Goal: Find specific page/section: Find specific page/section

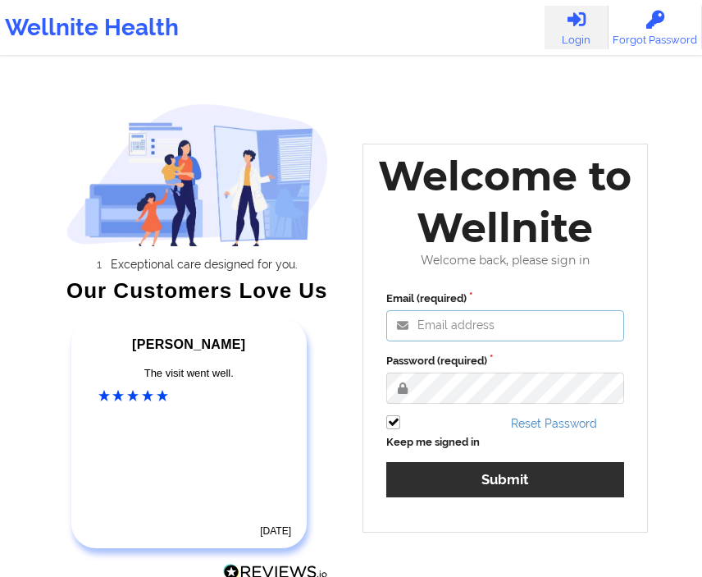
type input "[EMAIL_ADDRESS][DOMAIN_NAME]"
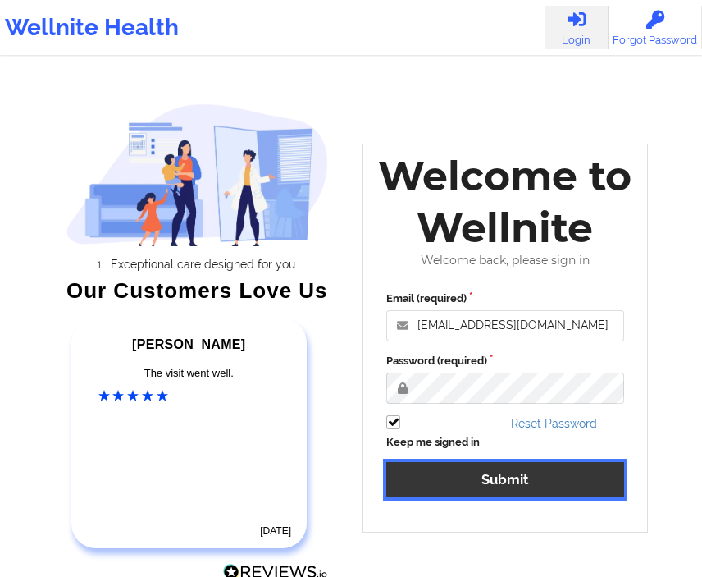
click at [484, 480] on button "Submit" at bounding box center [505, 479] width 238 height 35
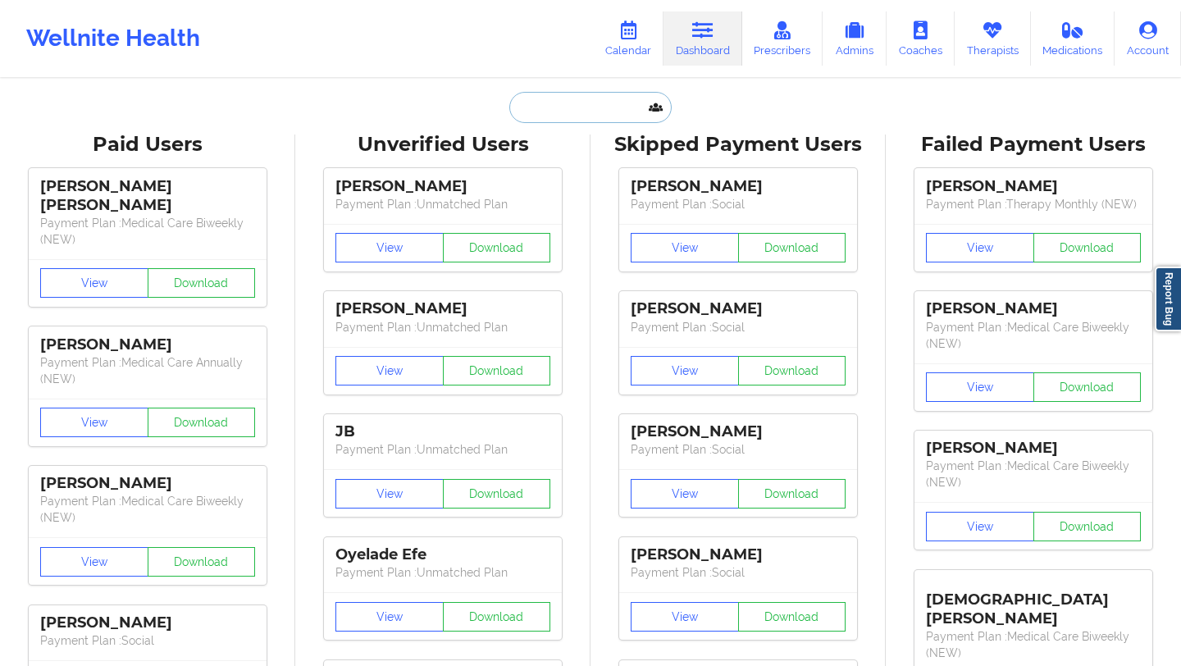
click at [550, 98] on input "text" at bounding box center [590, 107] width 162 height 31
paste input "ll.paych@email.com"
type input "ll.paych@email.com"
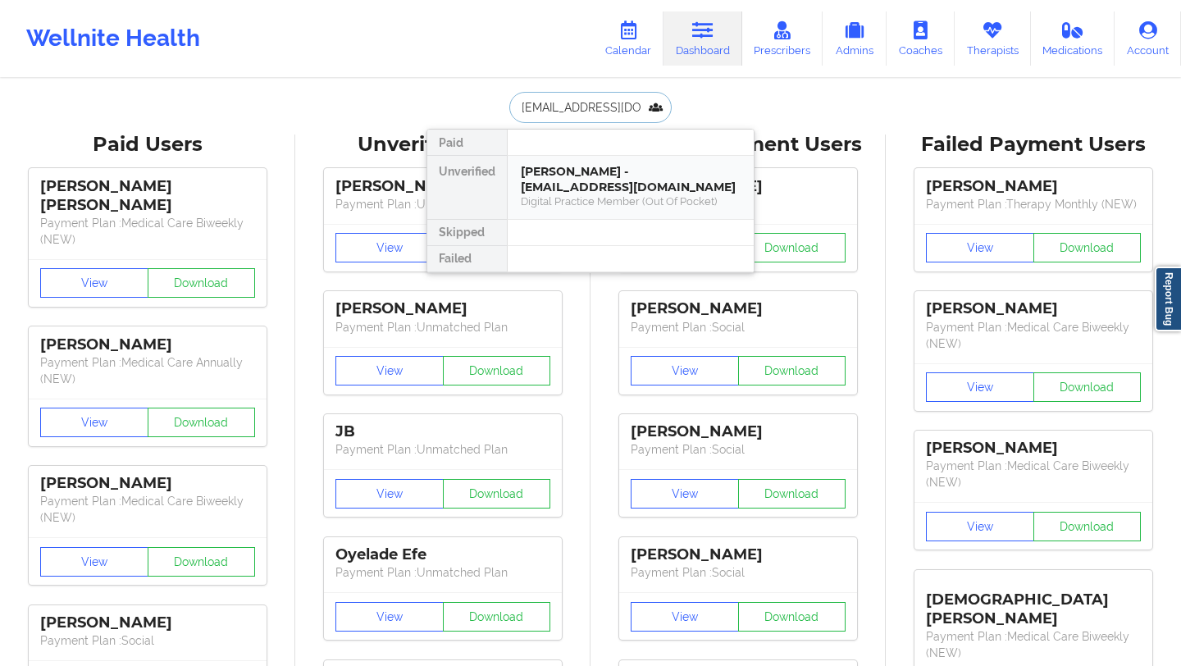
click at [564, 191] on div "andrea ramirez - ll.paych@email.com" at bounding box center [631, 179] width 220 height 30
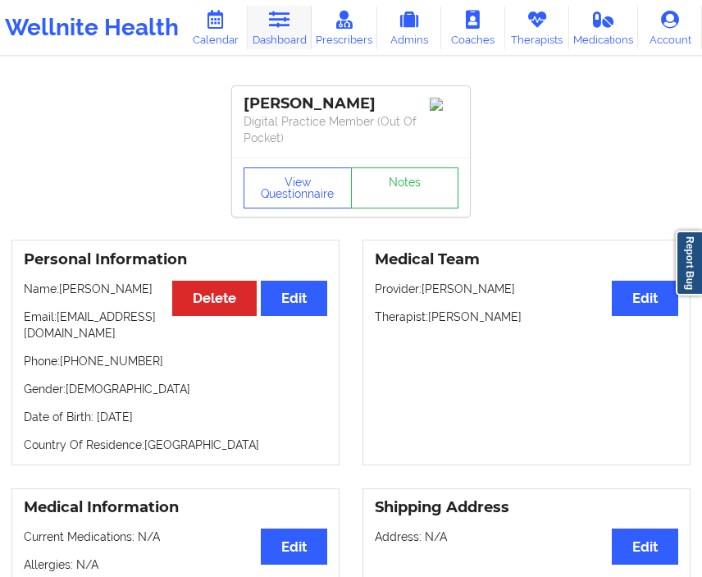
click at [271, 32] on link "Dashboard" at bounding box center [280, 27] width 64 height 43
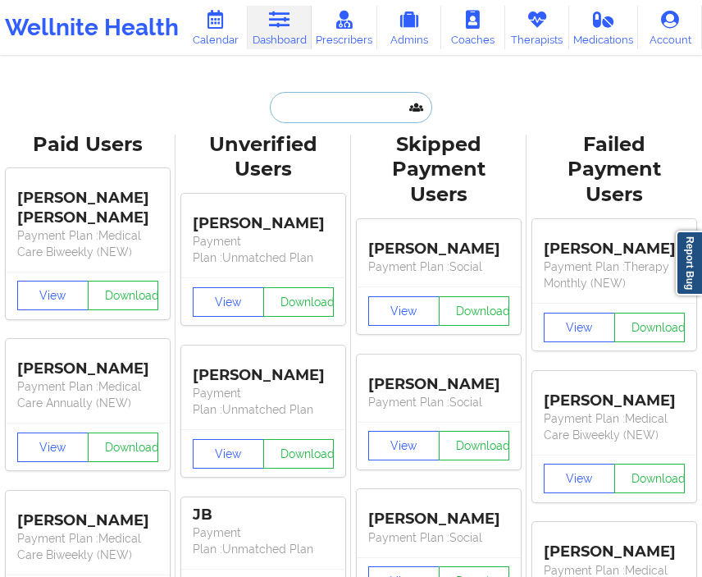
click at [316, 103] on input "text" at bounding box center [351, 107] width 162 height 31
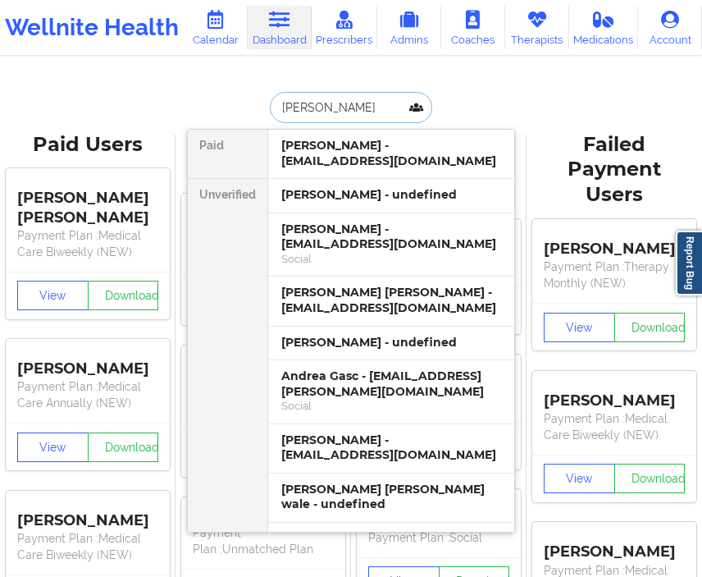
type input "andrea ra"
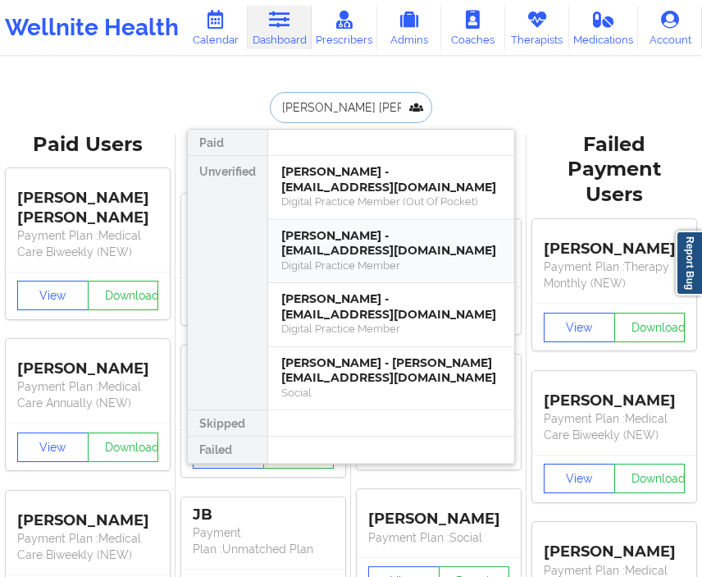
click at [421, 254] on div "Andrea ramirez - llee.psych@gmail.com" at bounding box center [391, 243] width 220 height 30
